Goal: Task Accomplishment & Management: Use online tool/utility

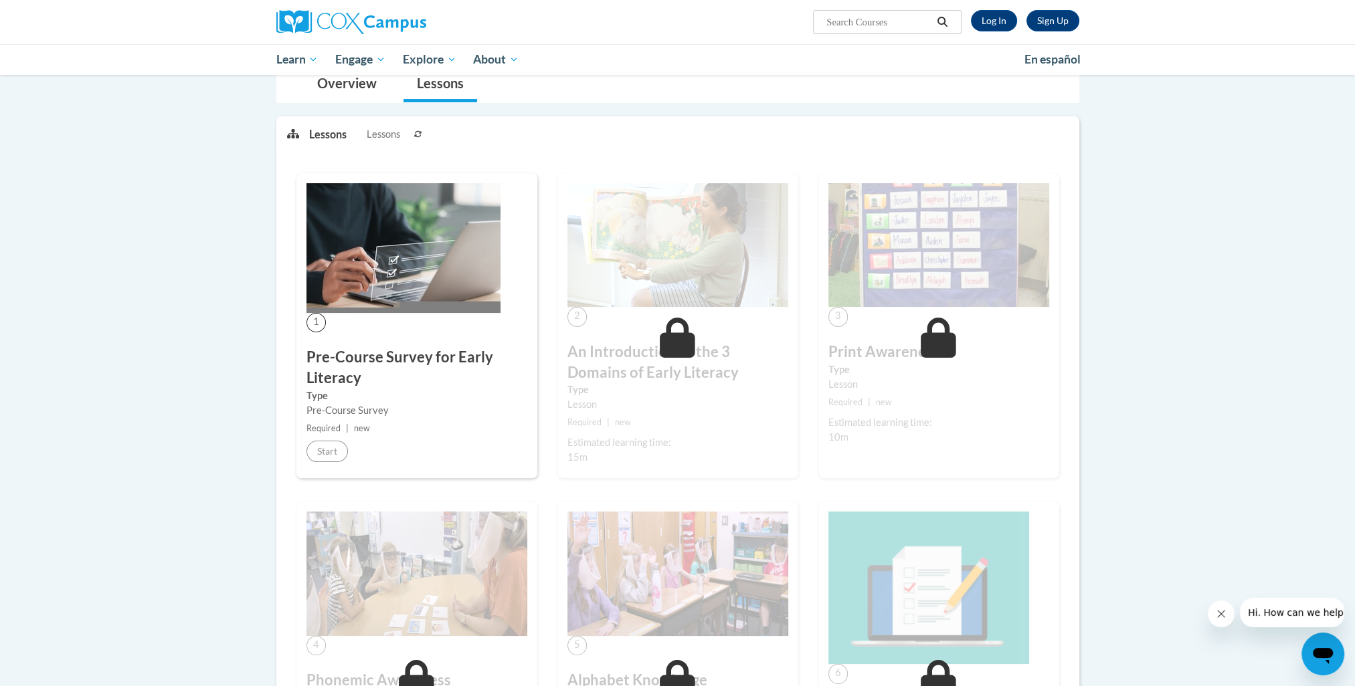
scroll to position [111, 0]
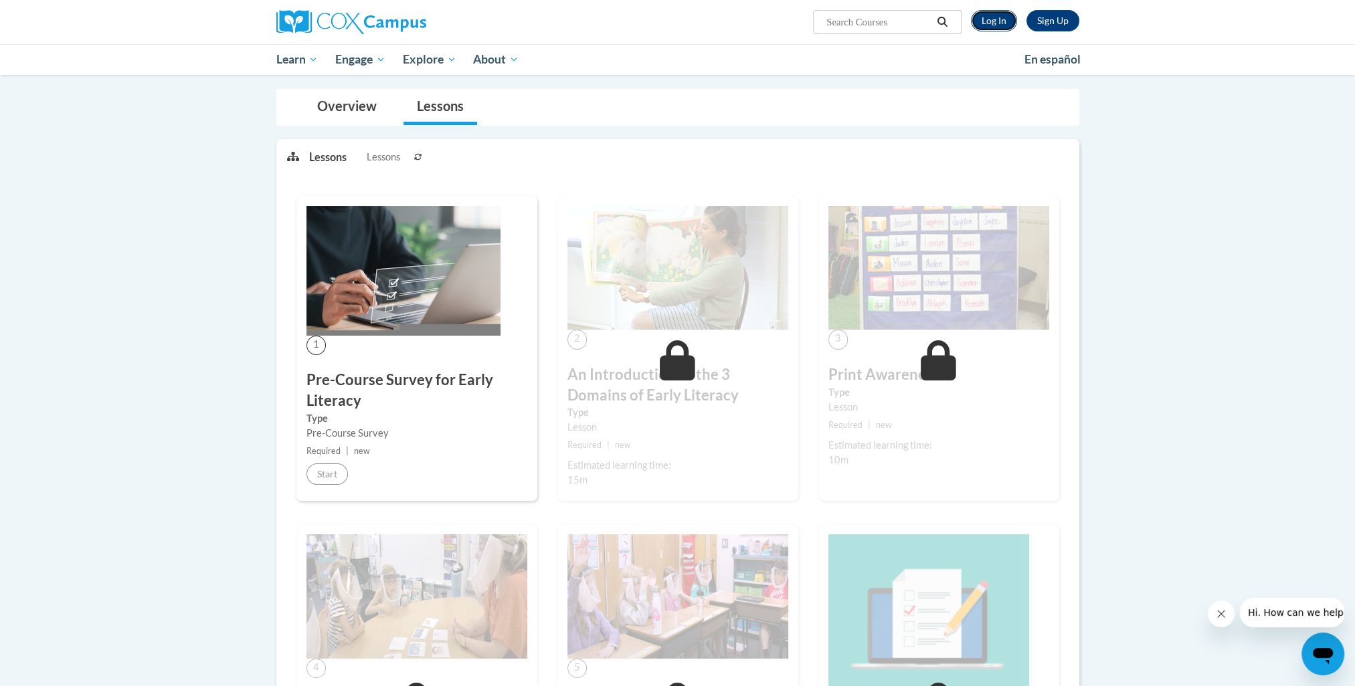
click at [994, 23] on link "Log In" at bounding box center [994, 20] width 46 height 21
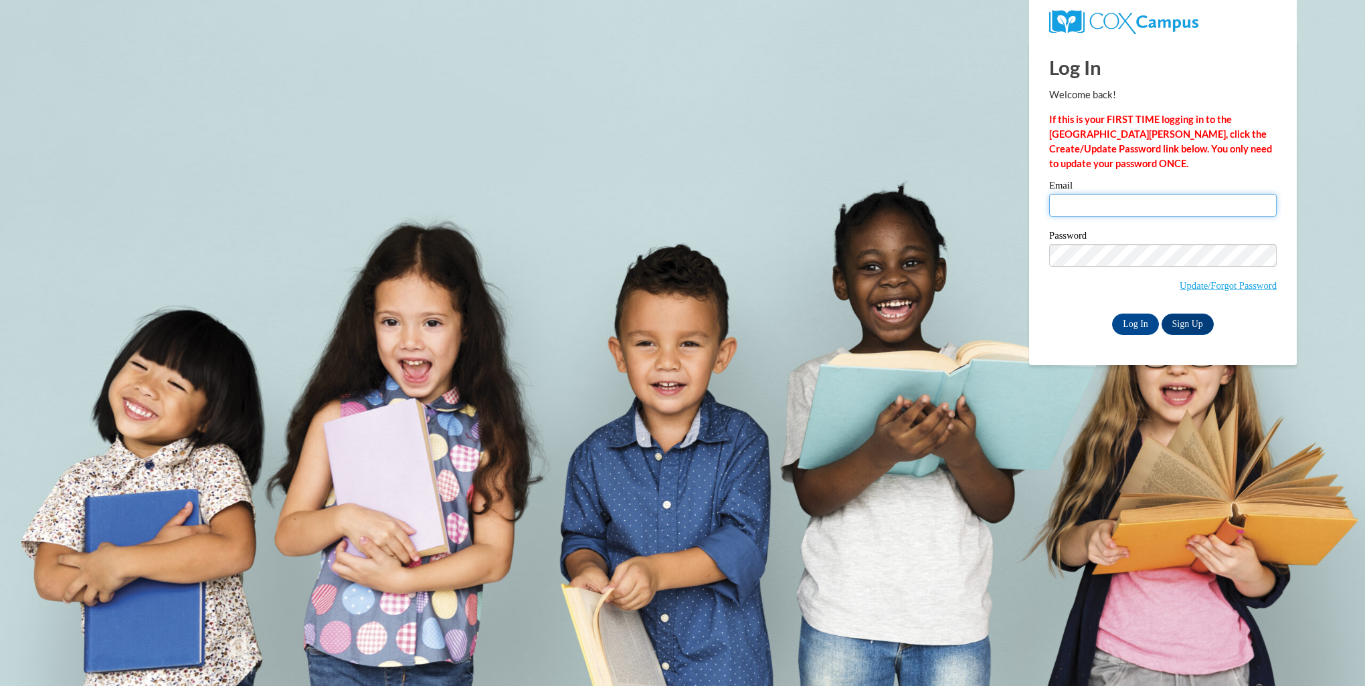
click at [1103, 203] on input "Email" at bounding box center [1162, 205] width 227 height 23
type input "along250@ivytech.edu"
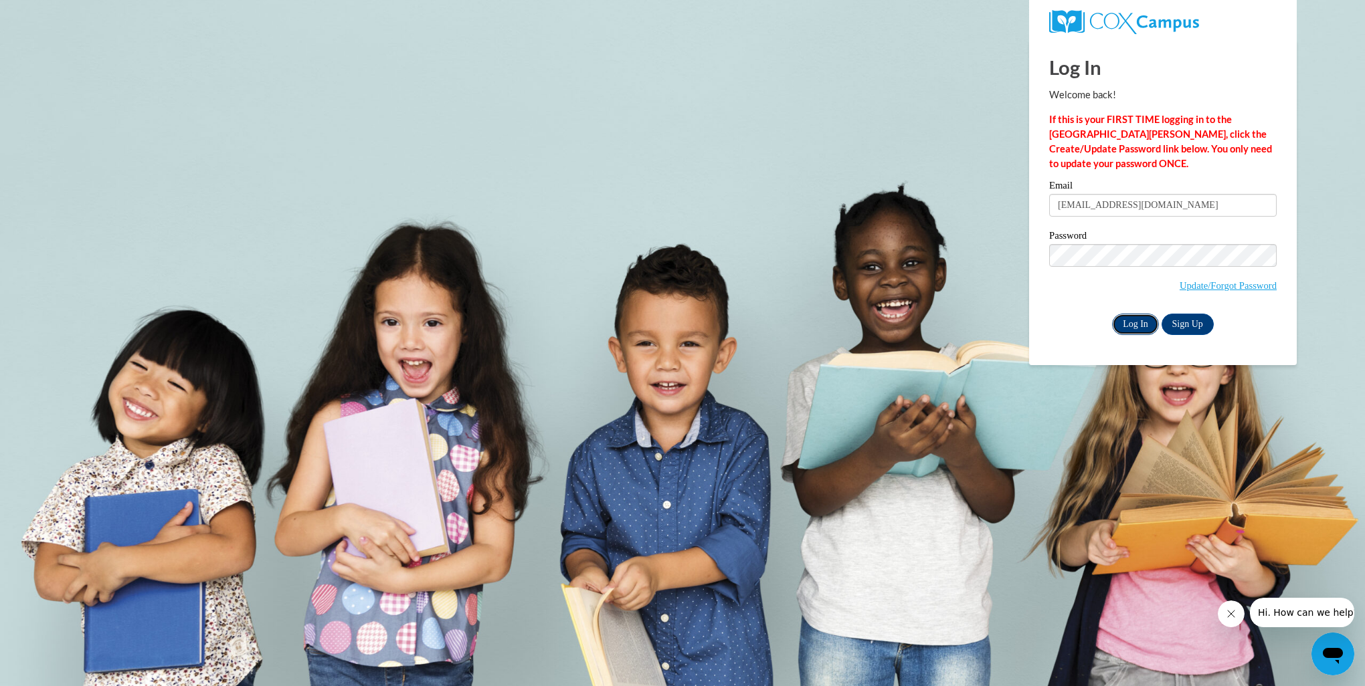
click at [1132, 330] on input "Log In" at bounding box center [1135, 324] width 47 height 21
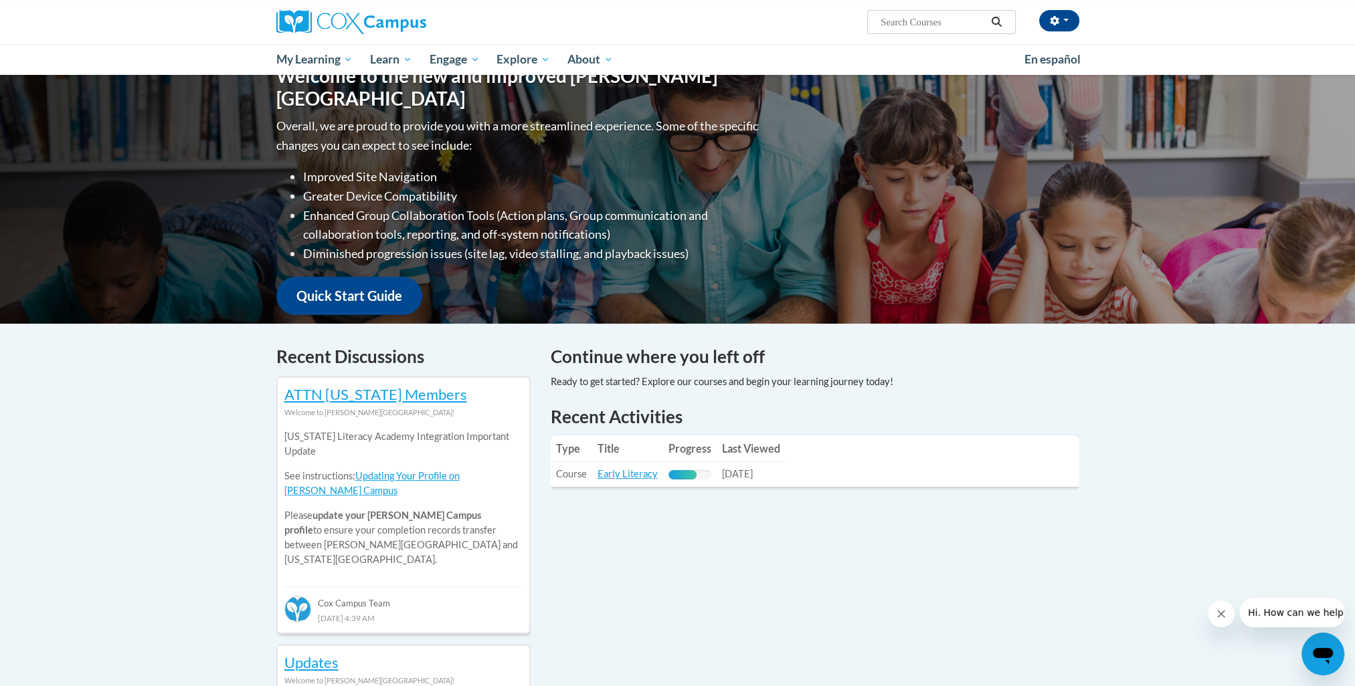
scroll to position [156, 0]
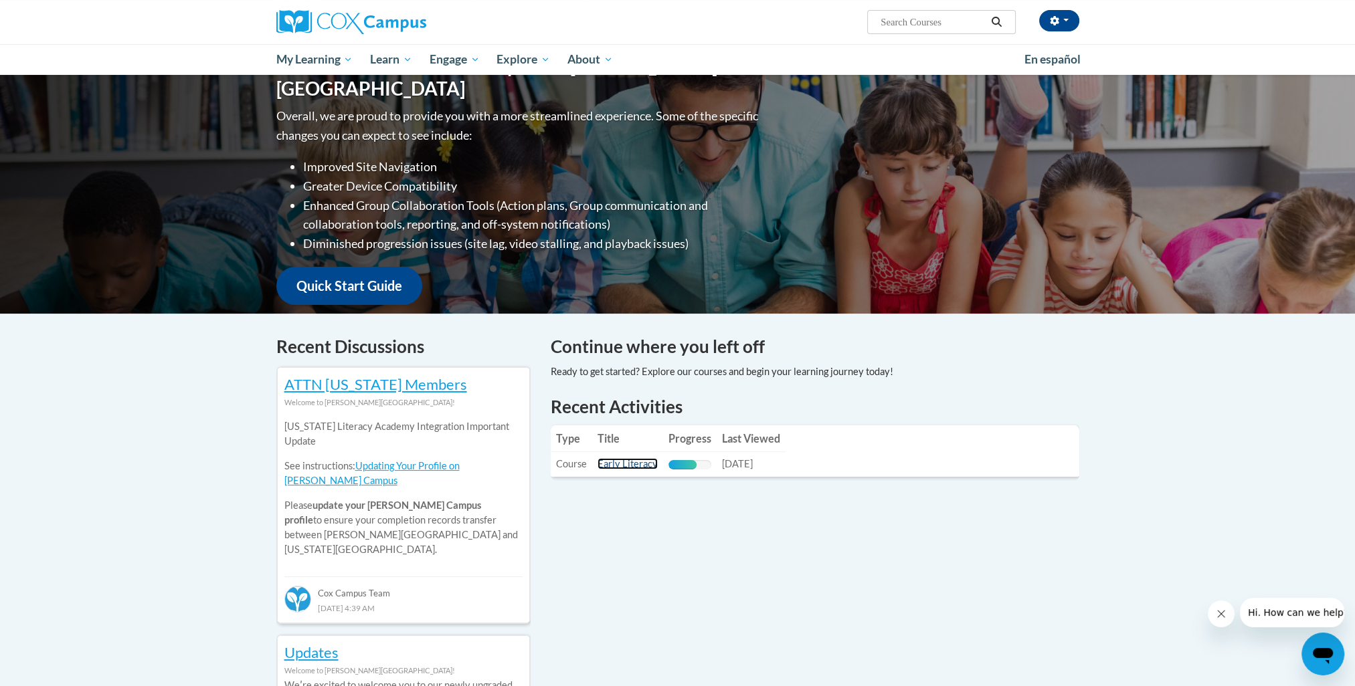
click at [633, 466] on link "Early Literacy" at bounding box center [627, 463] width 60 height 11
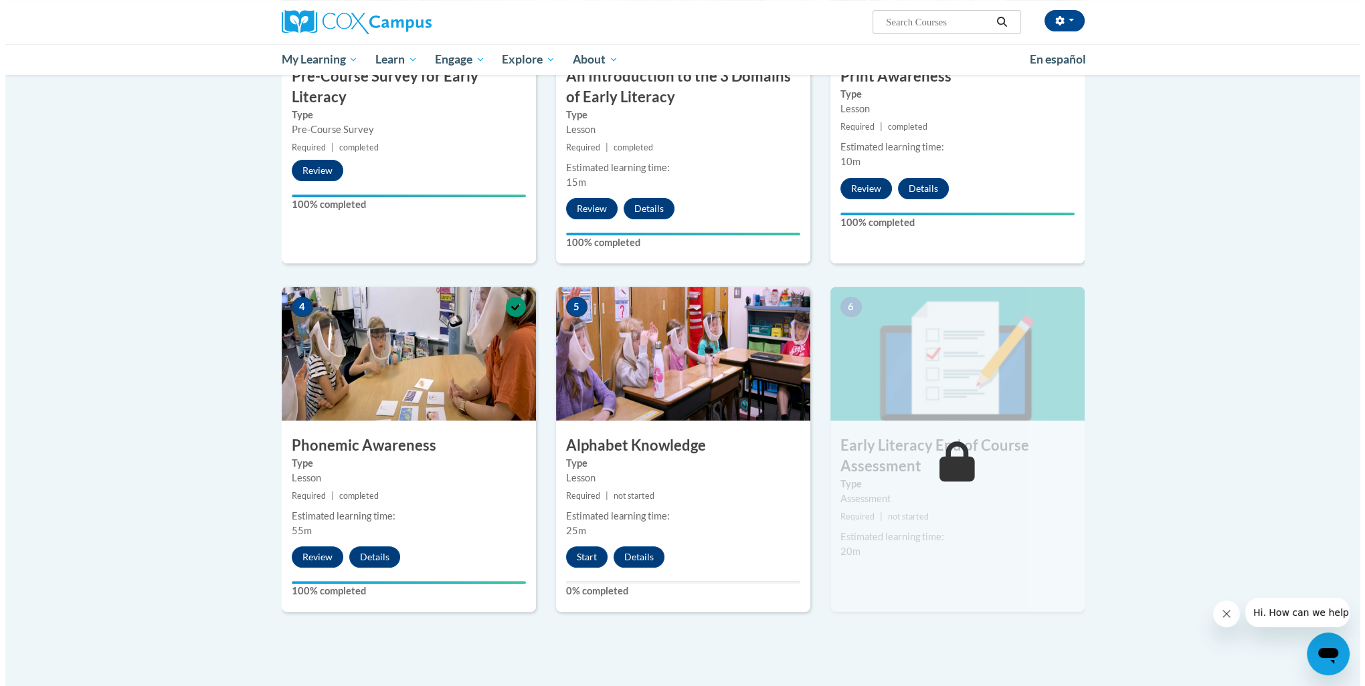
scroll to position [468, 0]
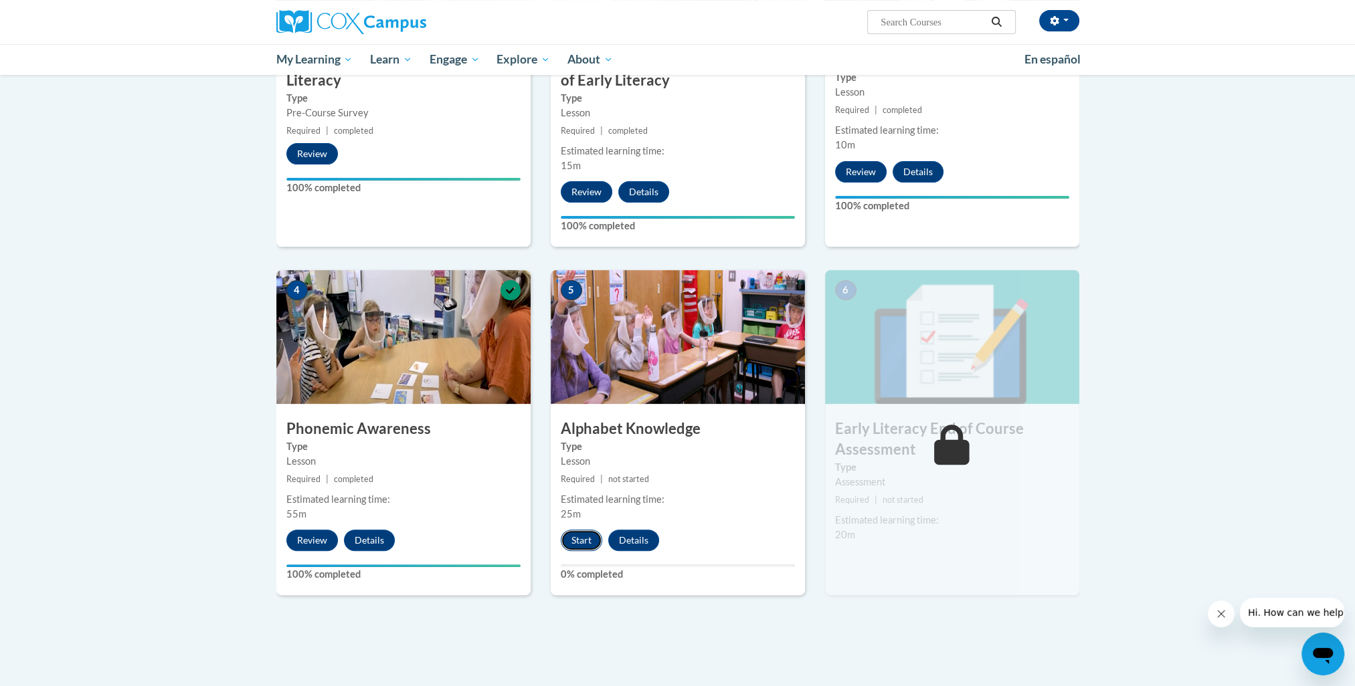
click at [592, 544] on button "Start" at bounding box center [581, 540] width 41 height 21
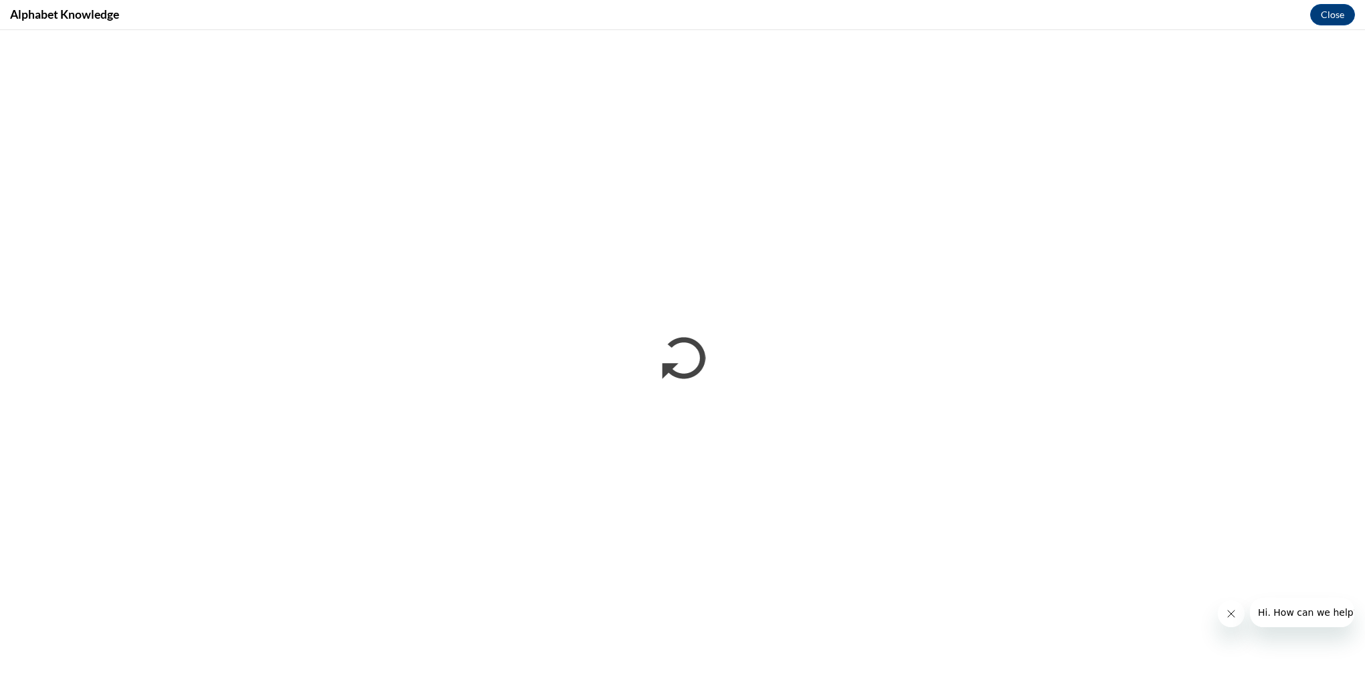
scroll to position [0, 0]
